Goal: Transaction & Acquisition: Purchase product/service

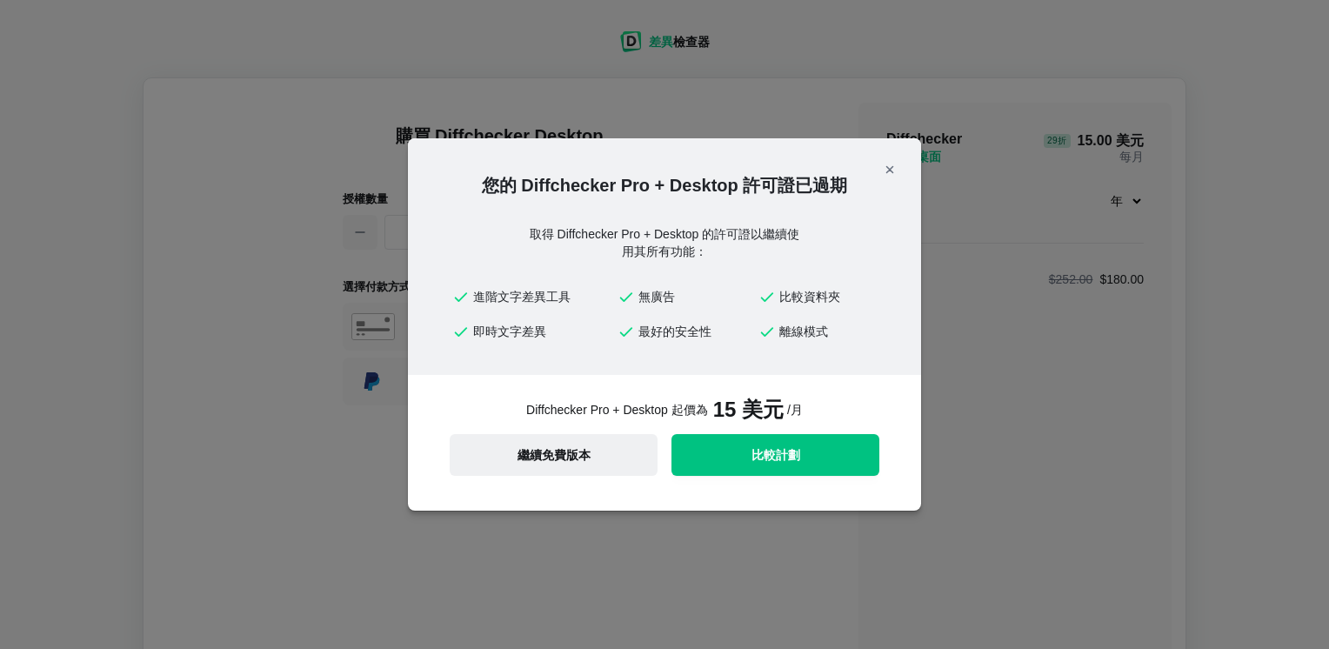
click at [549, 435] on button "繼續免費版本" at bounding box center [554, 455] width 208 height 42
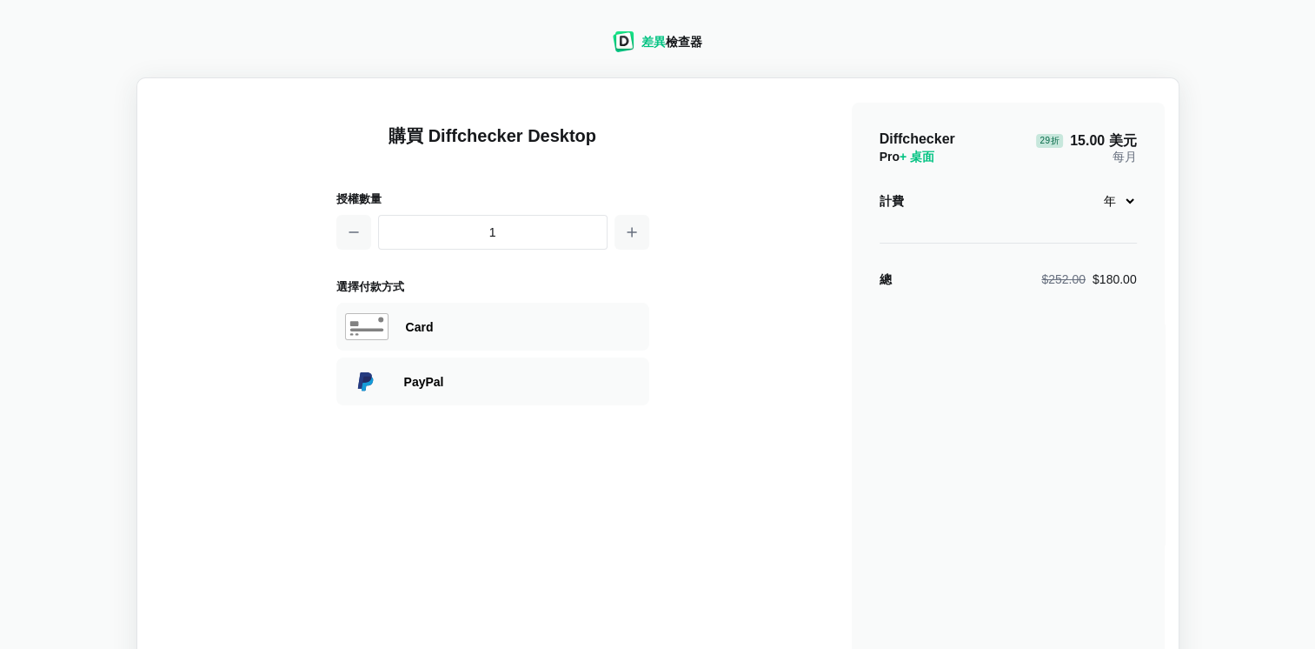
click at [1133, 196] on select "按月 年" at bounding box center [1110, 201] width 56 height 30
click at [1210, 216] on div "差異 檢查器 購買 Diffchecker Desktop 授權數量 1 選擇付款方式 Visa、 萬事達卡 、 銀聯 、 美國運通 、 JCB 探索 Din…" at bounding box center [657, 376] width 1295 height 733
